Goal: Book appointment/travel/reservation

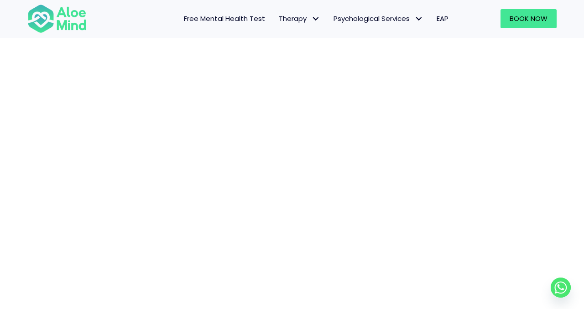
scroll to position [106, 0]
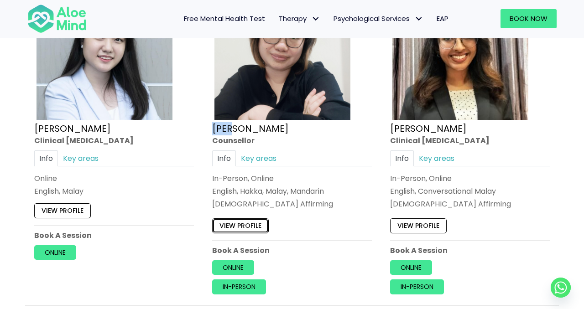
click at [249, 229] on link "View profile" at bounding box center [240, 225] width 57 height 15
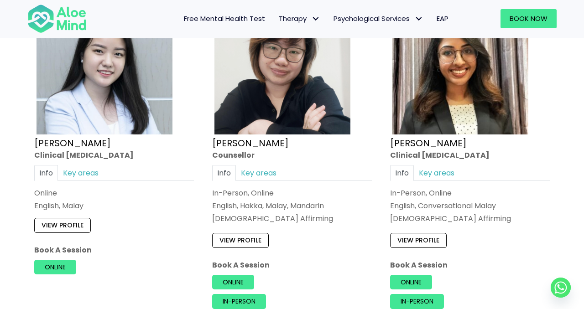
scroll to position [1191, 0]
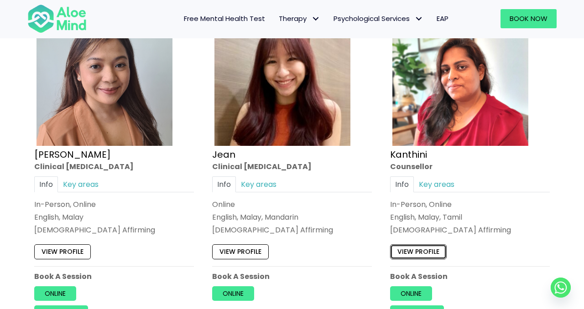
click at [411, 252] on link "View profile" at bounding box center [418, 251] width 57 height 15
